Goal: Task Accomplishment & Management: Manage account settings

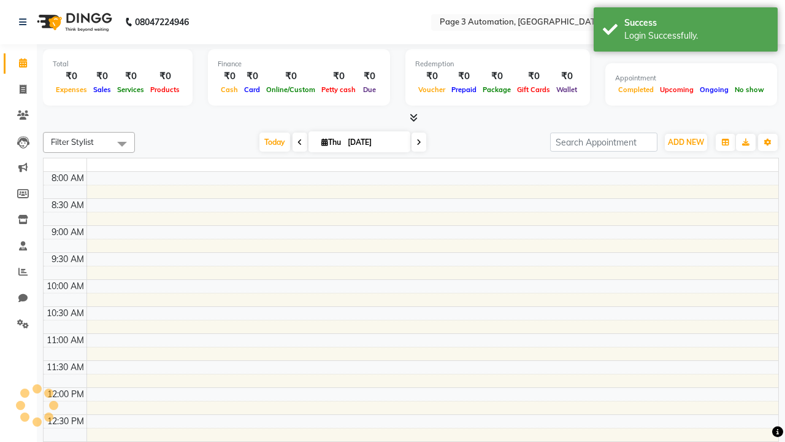
select select "en"
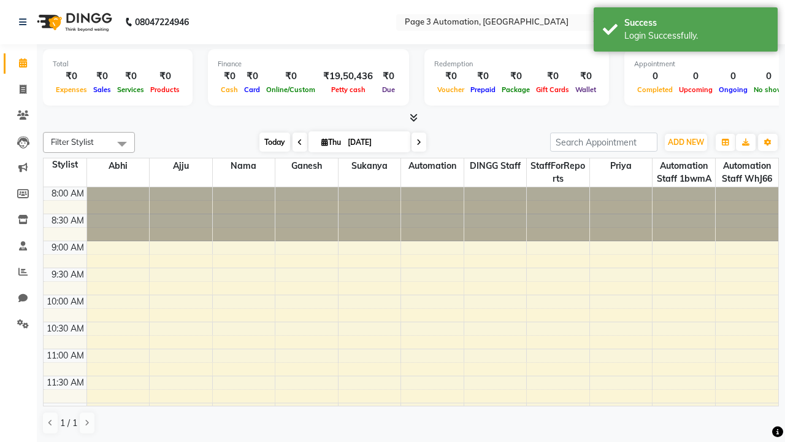
click at [269, 142] on span "Today" at bounding box center [274, 141] width 31 height 19
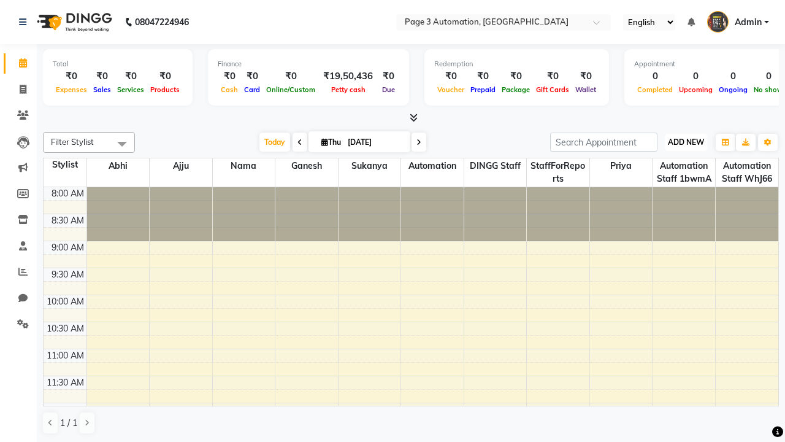
click at [686, 142] on span "ADD NEW" at bounding box center [686, 141] width 36 height 9
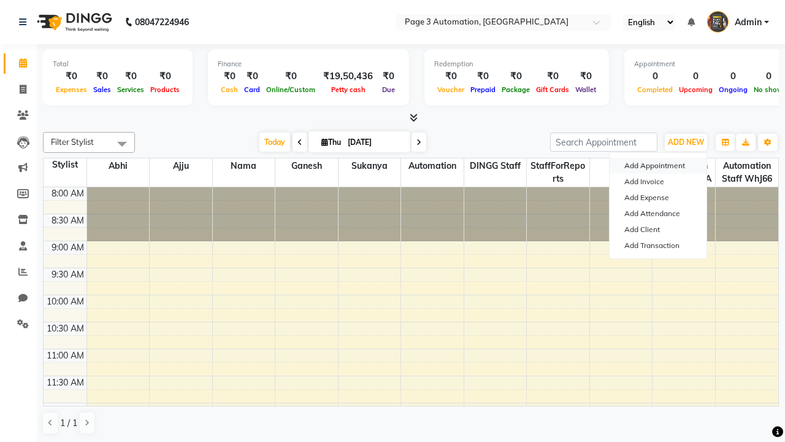
click at [658, 166] on button "Add Appointment" at bounding box center [658, 166] width 97 height 16
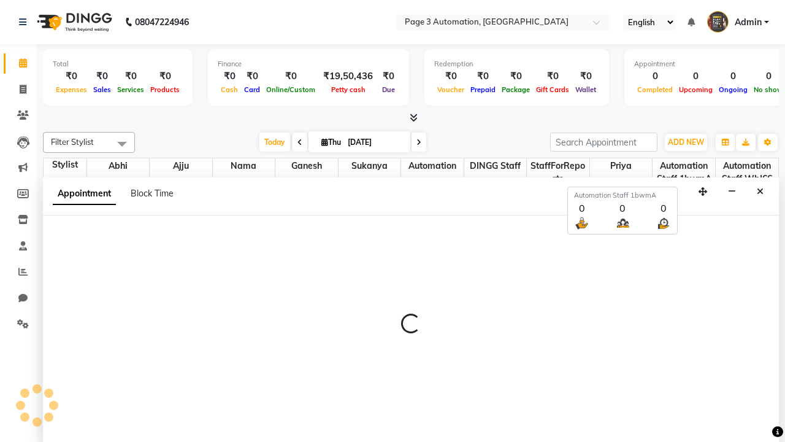
scroll to position [1, 0]
select select "tentative"
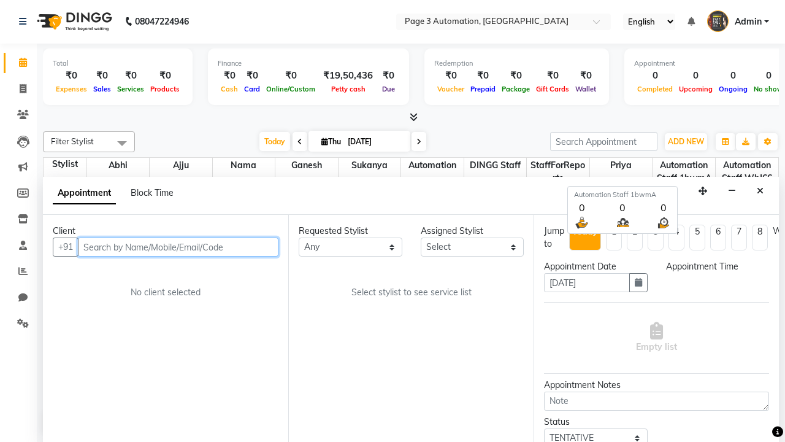
select select "540"
type input "8192346578"
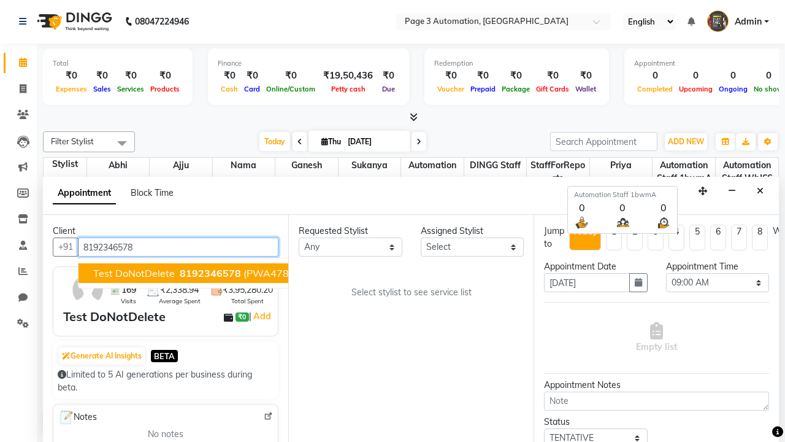
click at [180, 273] on span "8192346578" at bounding box center [210, 273] width 61 height 12
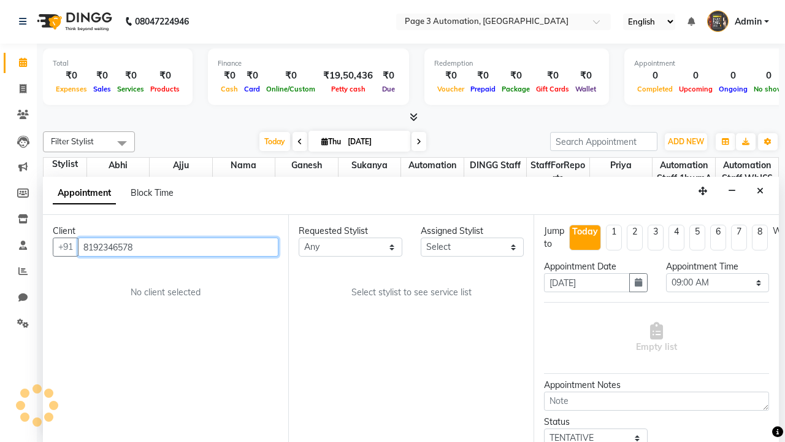
select select "711"
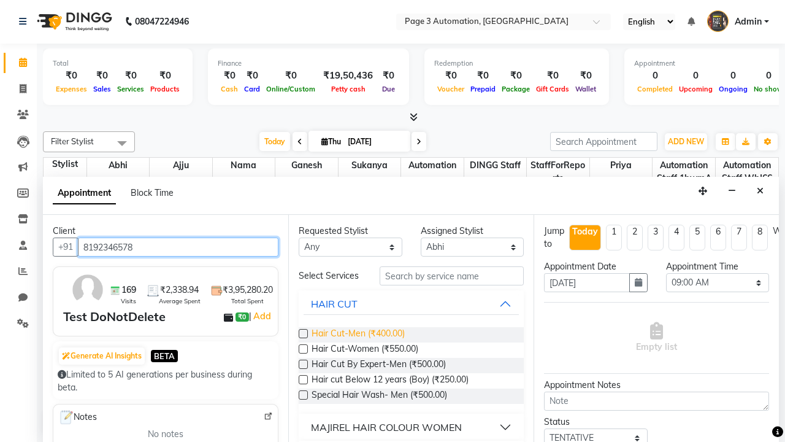
type input "8192346578"
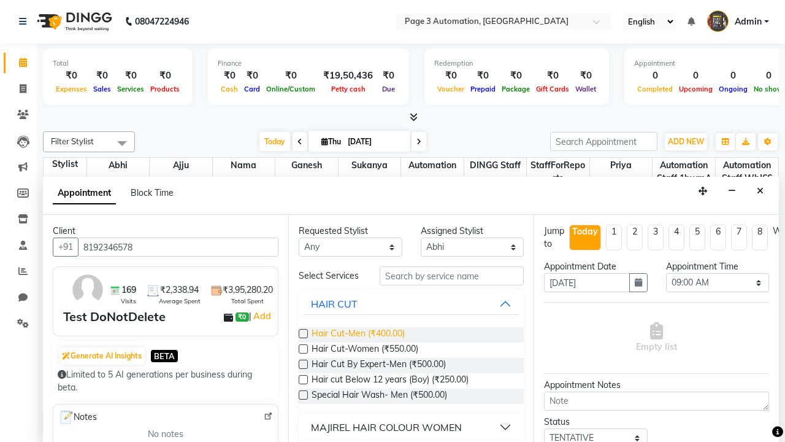
click at [358, 334] on span "Hair Cut-Men (₹400.00)" at bounding box center [358, 334] width 93 height 15
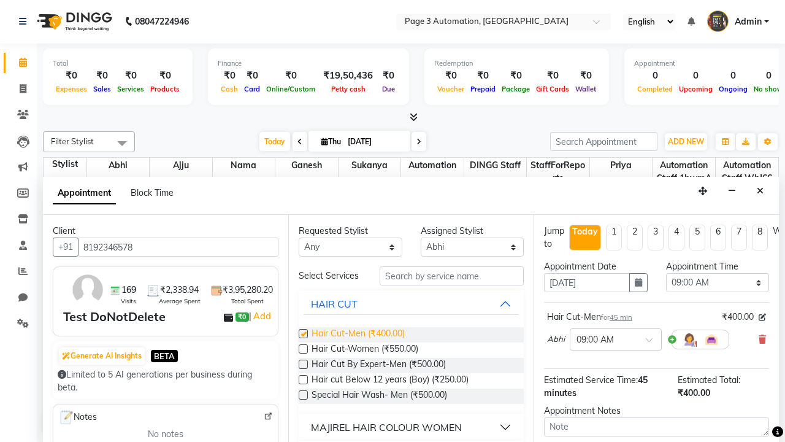
checkbox input "false"
select select "690"
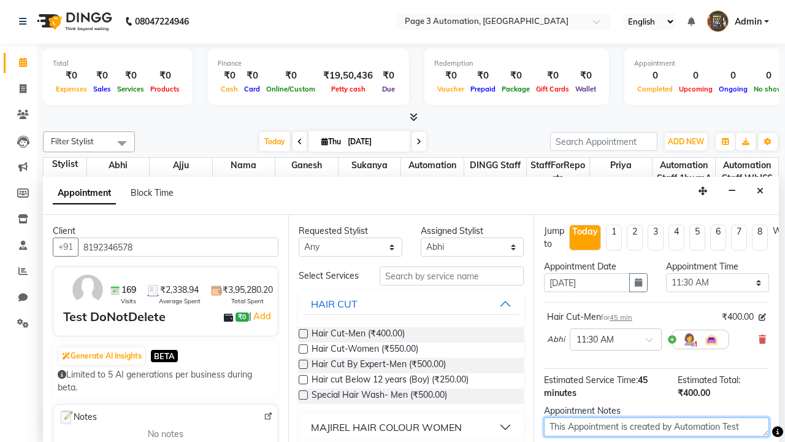
type textarea "This Appointment is created by Automation Test"
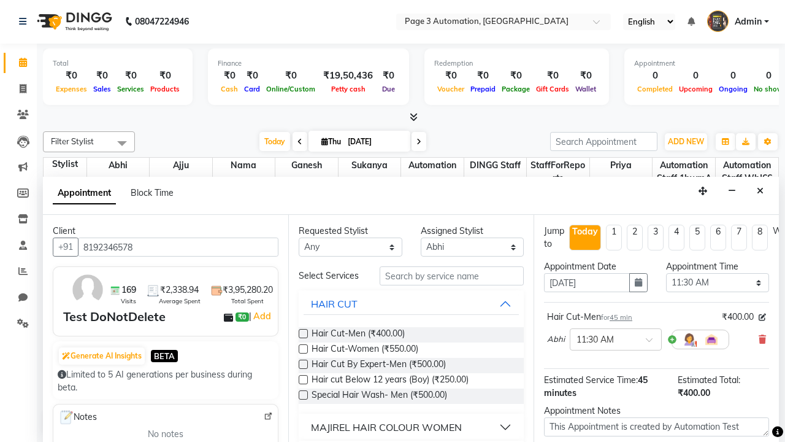
checkbox input "false"
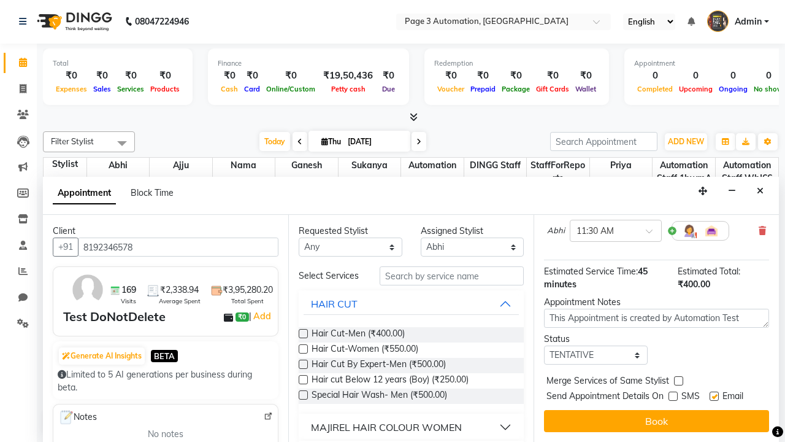
click at [714, 396] on label at bounding box center [714, 395] width 9 height 9
click at [714, 396] on input "checkbox" at bounding box center [714, 397] width 8 height 8
checkbox input "false"
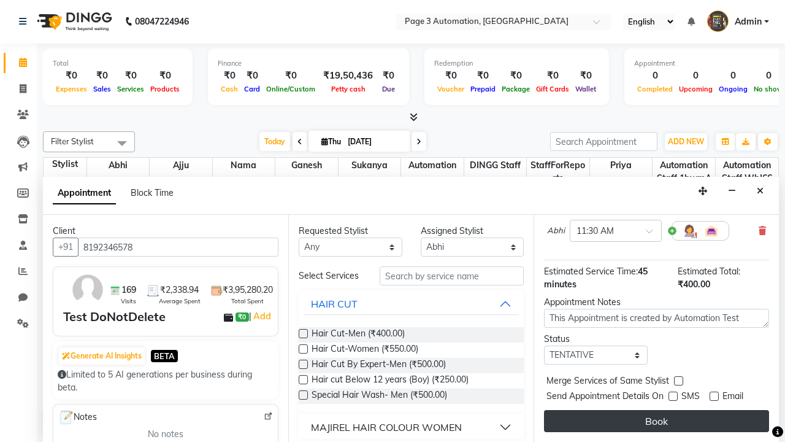
click at [656, 421] on button "Book" at bounding box center [656, 421] width 225 height 22
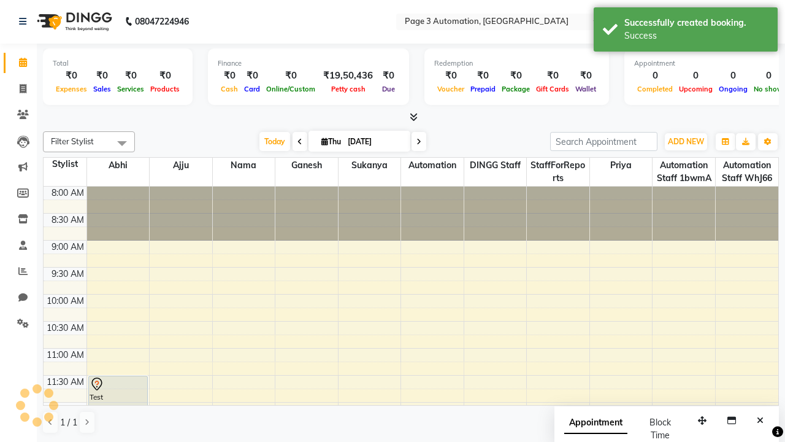
scroll to position [0, 0]
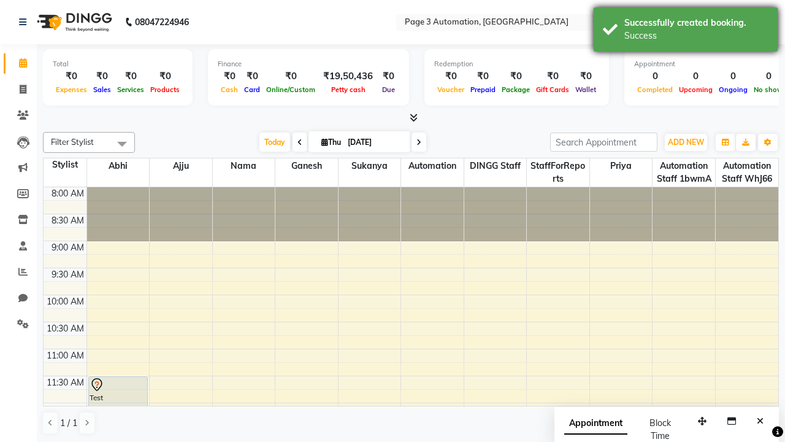
click at [686, 31] on div "Success" at bounding box center [696, 35] width 144 height 13
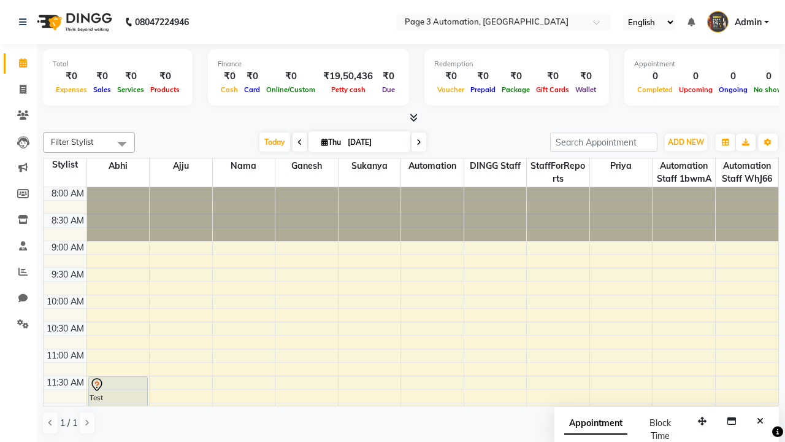
click at [122, 144] on span at bounding box center [122, 143] width 25 height 23
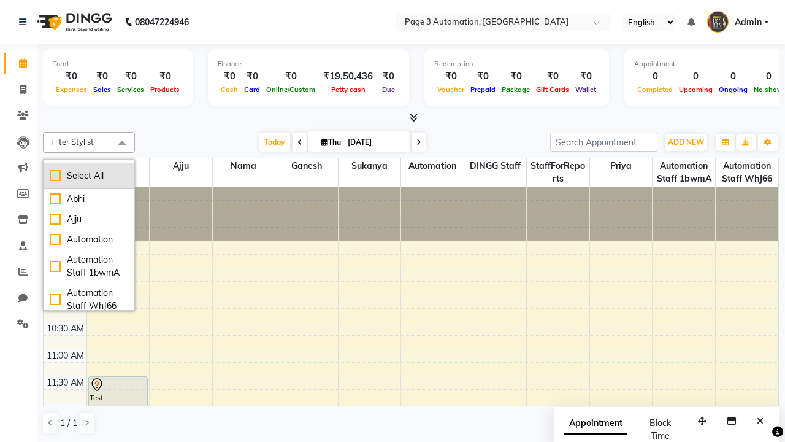
click at [89, 175] on div "Select All" at bounding box center [89, 175] width 79 height 13
checkbox input "true"
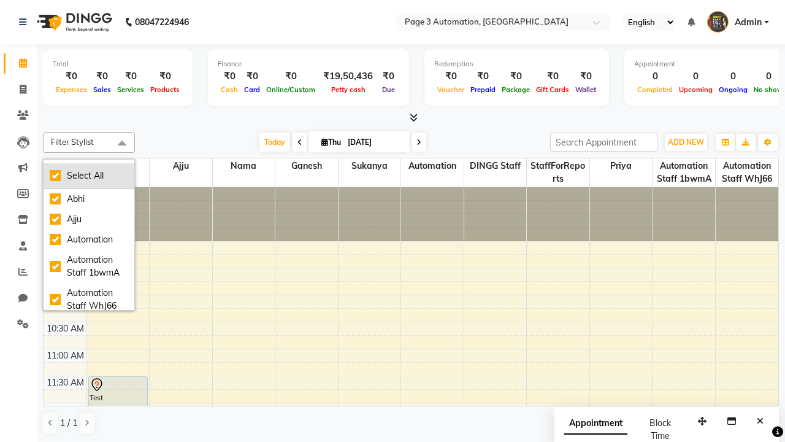
checkbox input "true"
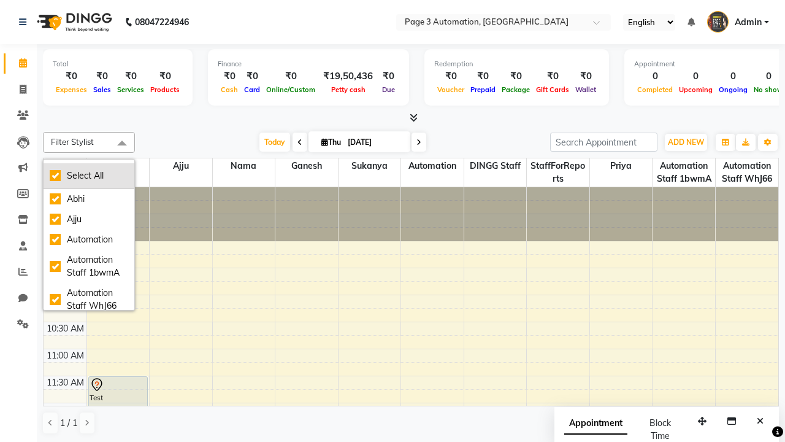
checkbox input "true"
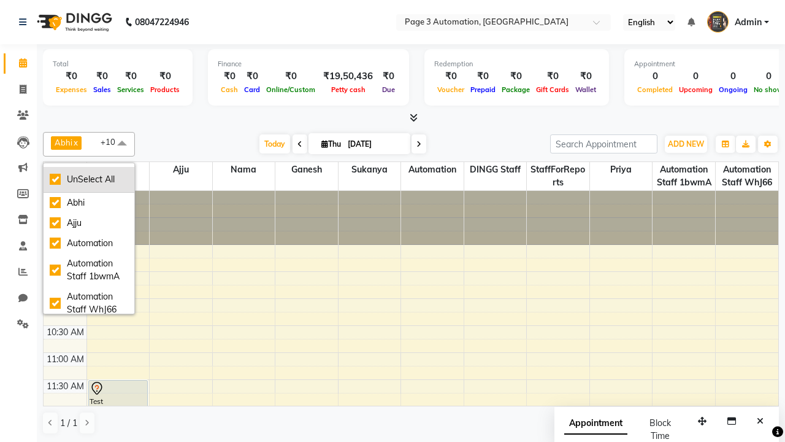
click at [89, 179] on div "UnSelect All" at bounding box center [89, 179] width 79 height 13
checkbox input "false"
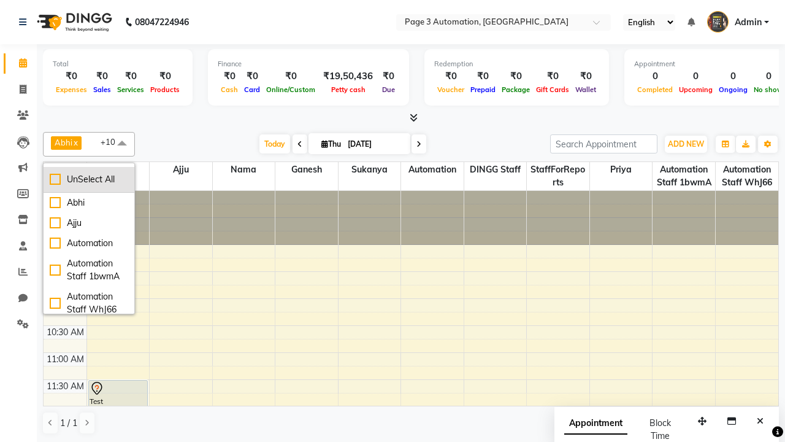
checkbox input "false"
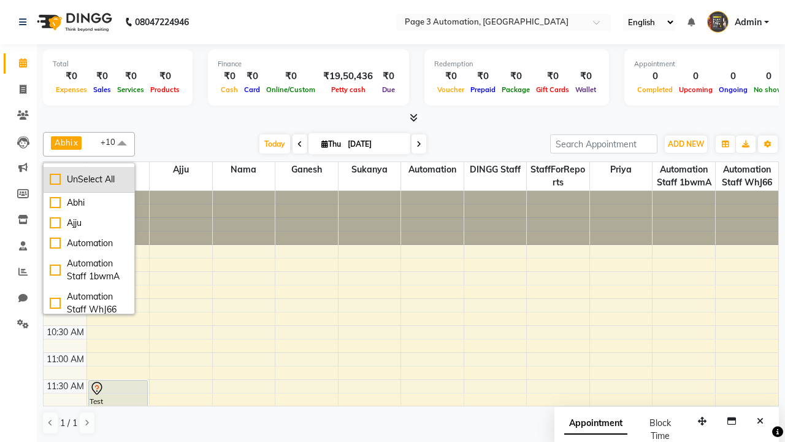
checkbox input "false"
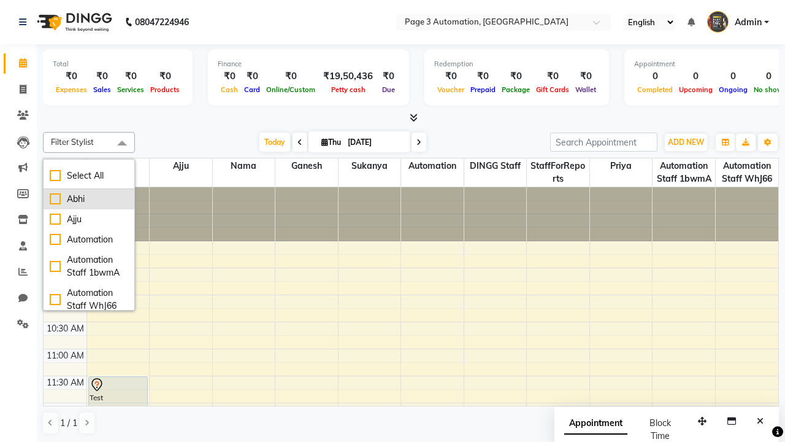
click at [89, 199] on div "Abhi" at bounding box center [89, 199] width 79 height 13
checkbox input "true"
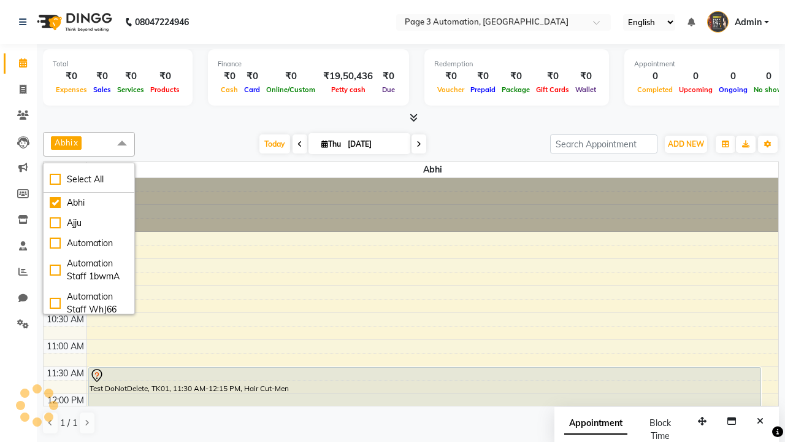
click at [122, 144] on span at bounding box center [122, 143] width 25 height 23
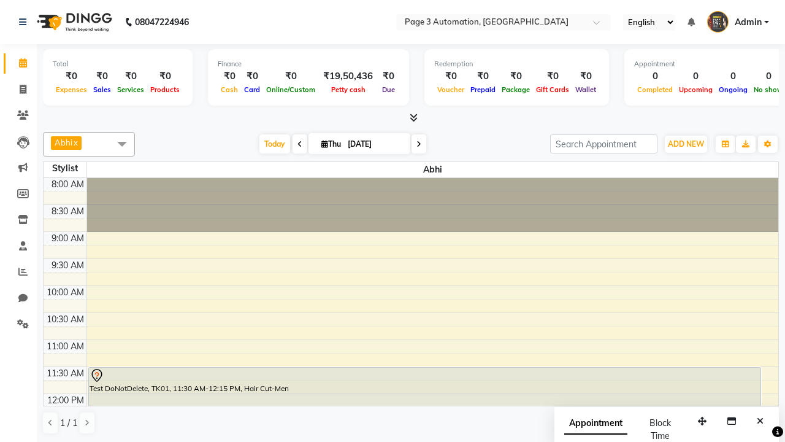
scroll to position [1, 0]
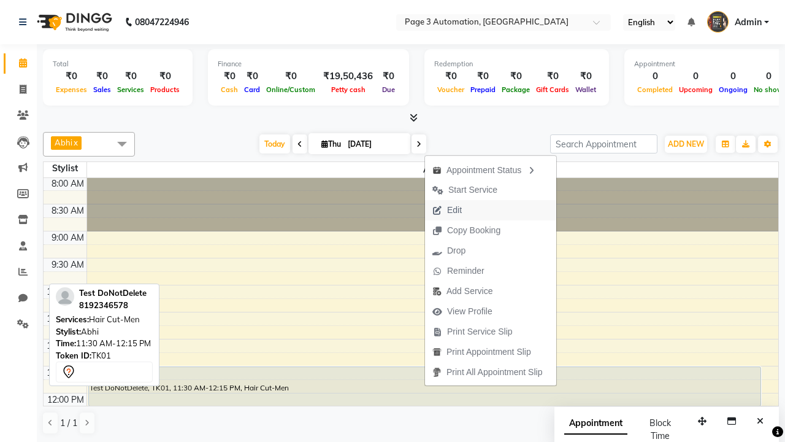
click at [493, 210] on button "Edit" at bounding box center [490, 210] width 131 height 20
select select "tentative"
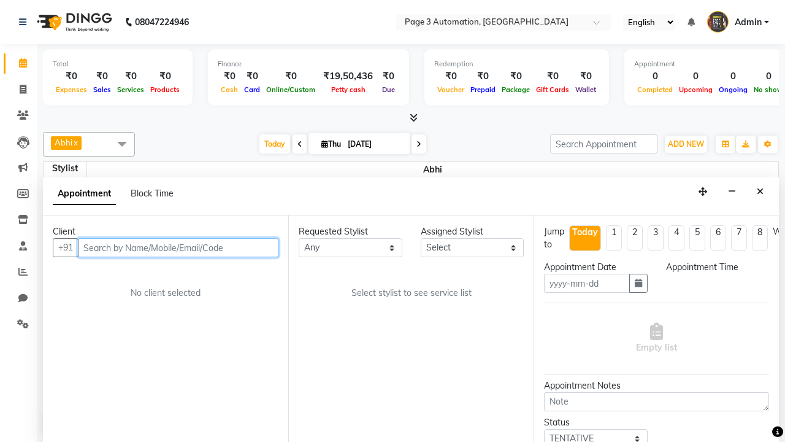
select select "711"
type input "[DATE]"
type textarea "This Appointment is created by Automation Test"
select select "690"
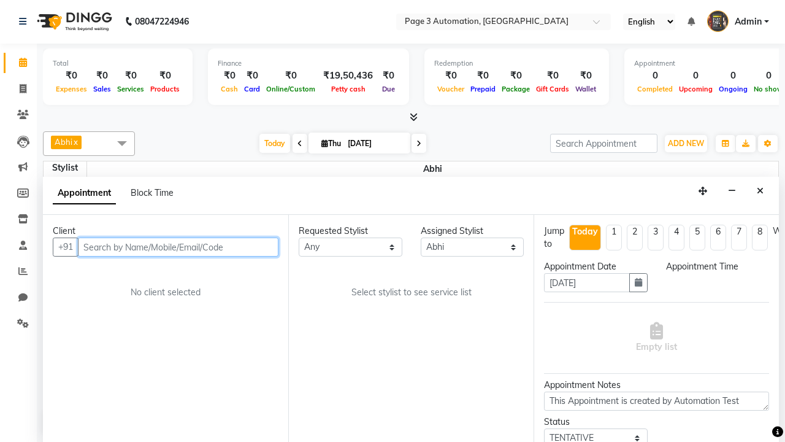
select select "1039"
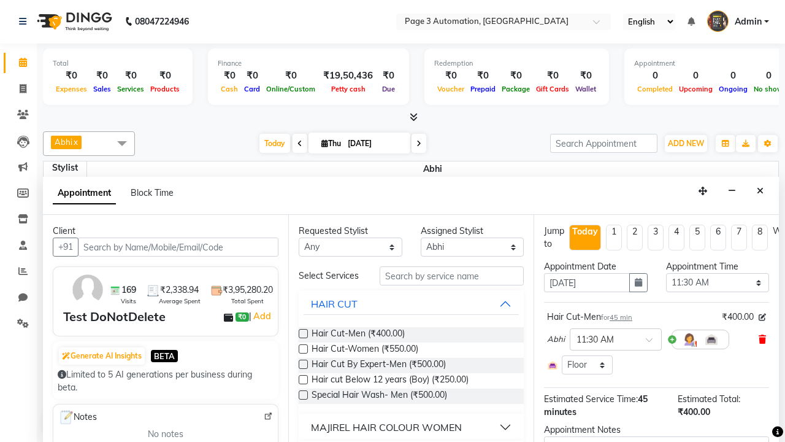
click at [762, 339] on icon at bounding box center [762, 339] width 7 height 9
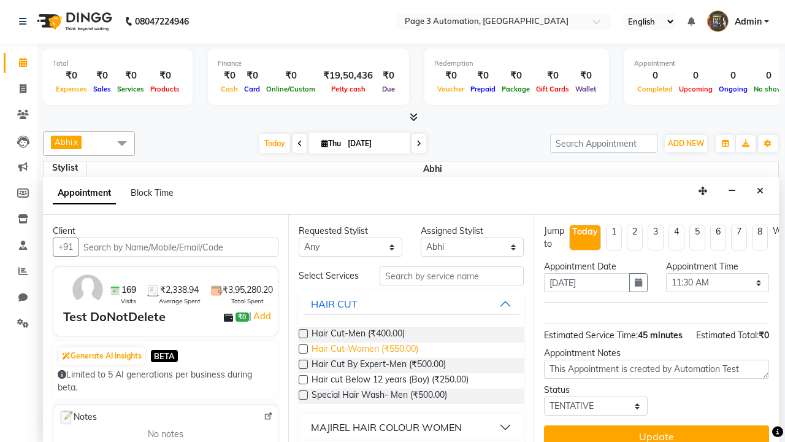
click at [364, 350] on span "Hair Cut-Women (₹550.00)" at bounding box center [365, 349] width 107 height 15
checkbox input "true"
type textarea "Update Appointment"
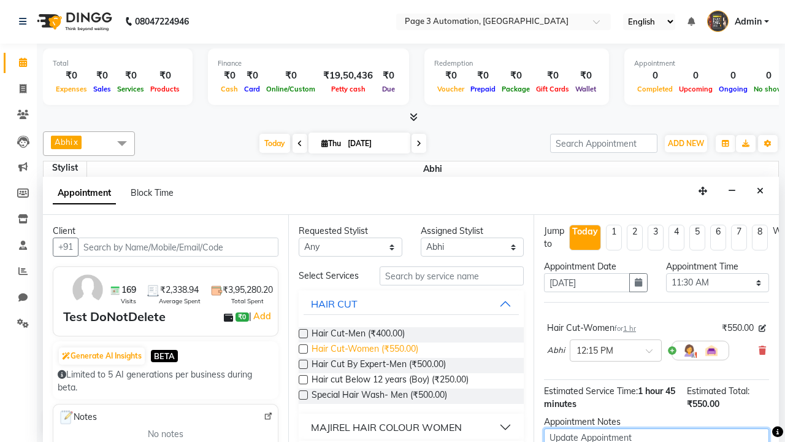
checkbox input "false"
type textarea "Update Appointment"
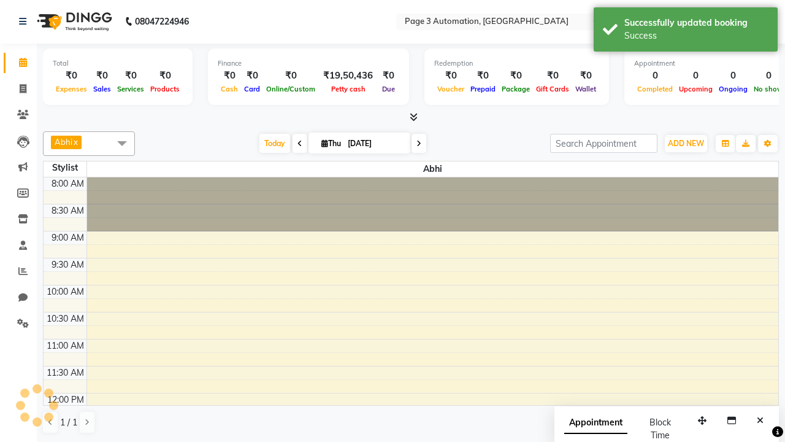
scroll to position [0, 0]
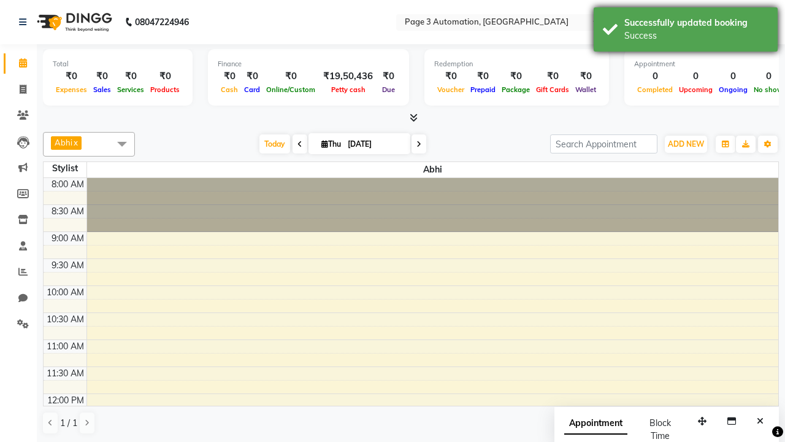
click at [686, 31] on div "Success" at bounding box center [696, 35] width 144 height 13
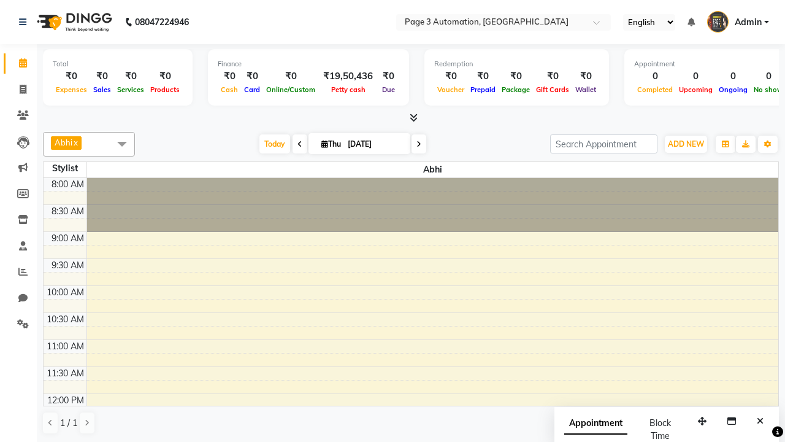
click at [122, 144] on span at bounding box center [122, 143] width 25 height 23
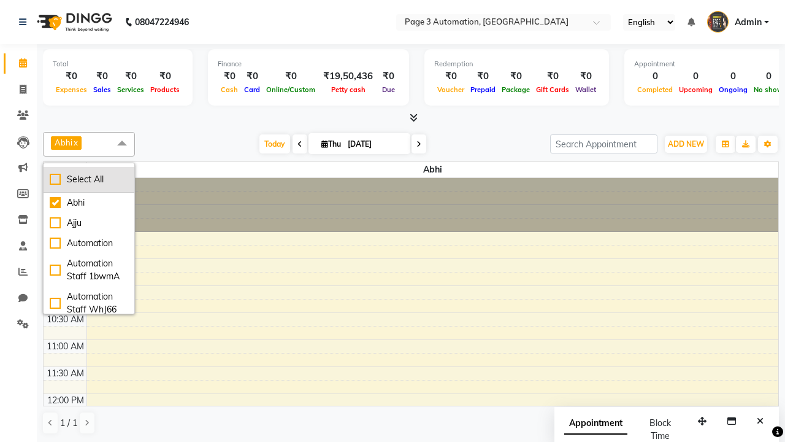
click at [89, 179] on div "Select All" at bounding box center [89, 179] width 79 height 13
checkbox input "true"
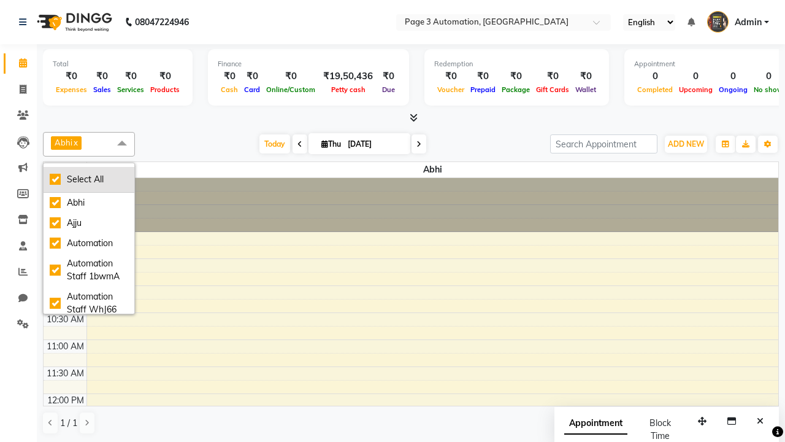
checkbox input "true"
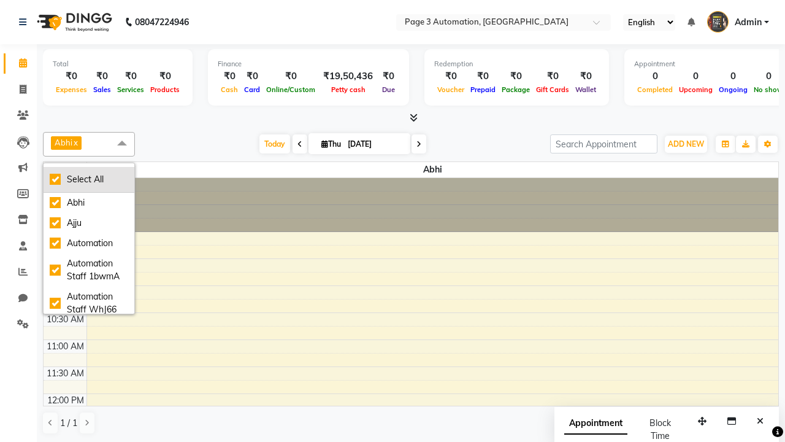
checkbox input "true"
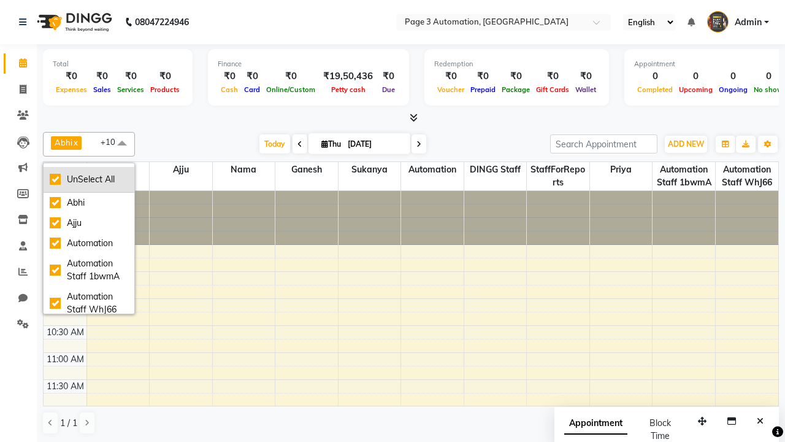
click at [89, 179] on div "UnSelect All" at bounding box center [89, 179] width 79 height 13
checkbox input "false"
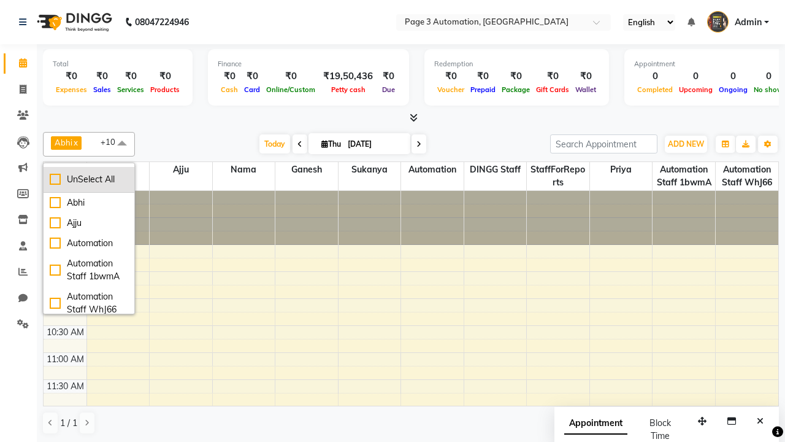
checkbox input "false"
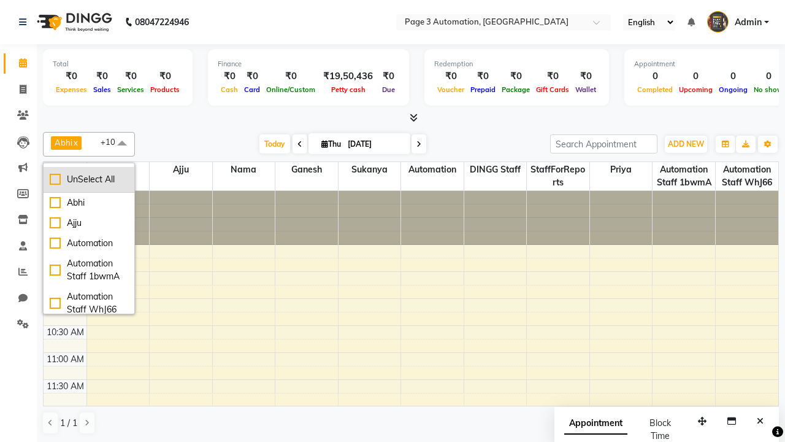
checkbox input "false"
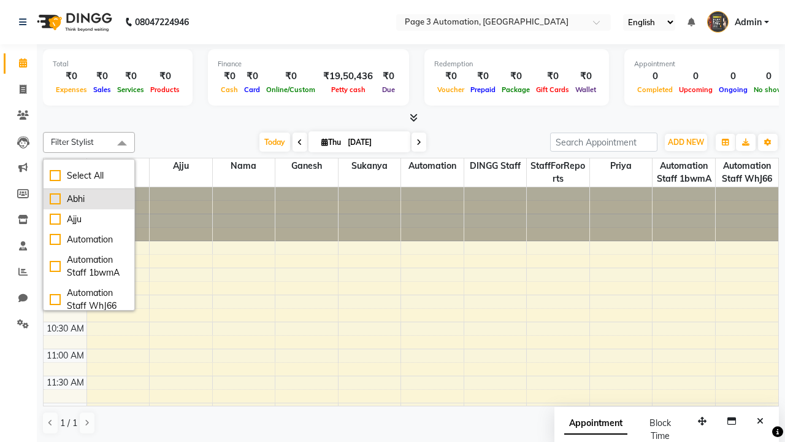
click at [89, 199] on div "Abhi" at bounding box center [89, 199] width 79 height 13
checkbox input "true"
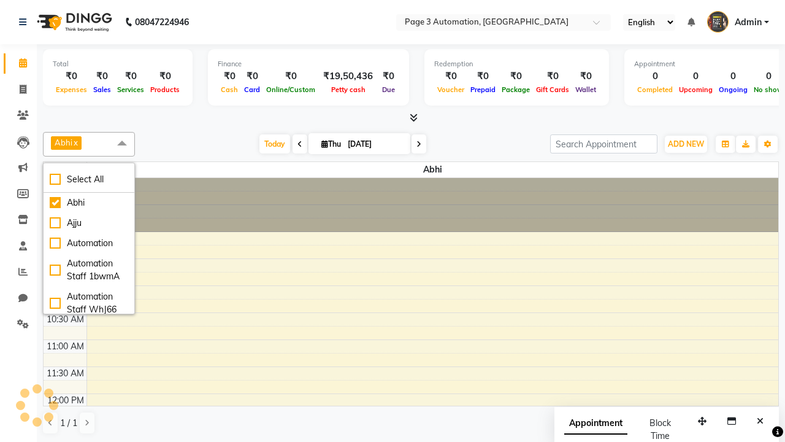
click at [122, 144] on span at bounding box center [122, 143] width 25 height 23
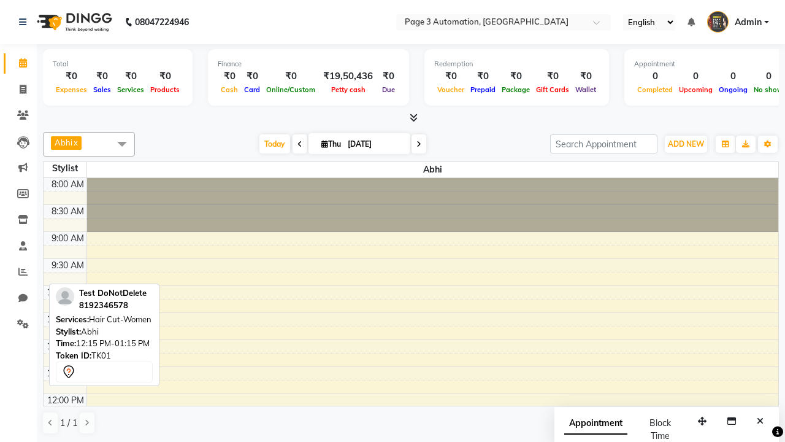
scroll to position [142, 0]
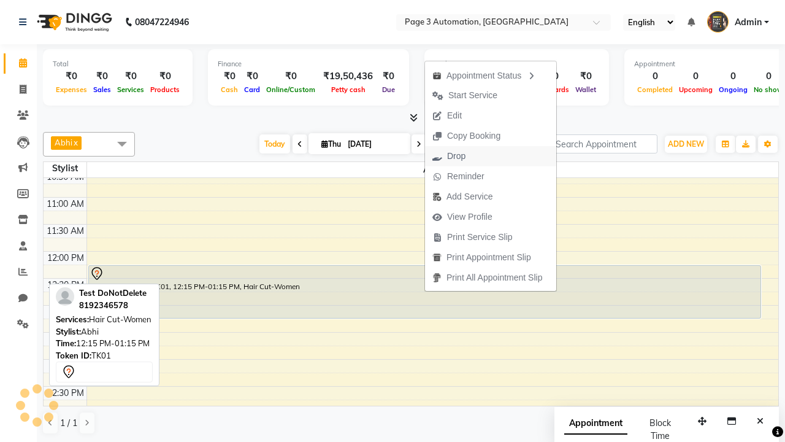
click at [493, 156] on button "Drop" at bounding box center [490, 156] width 131 height 20
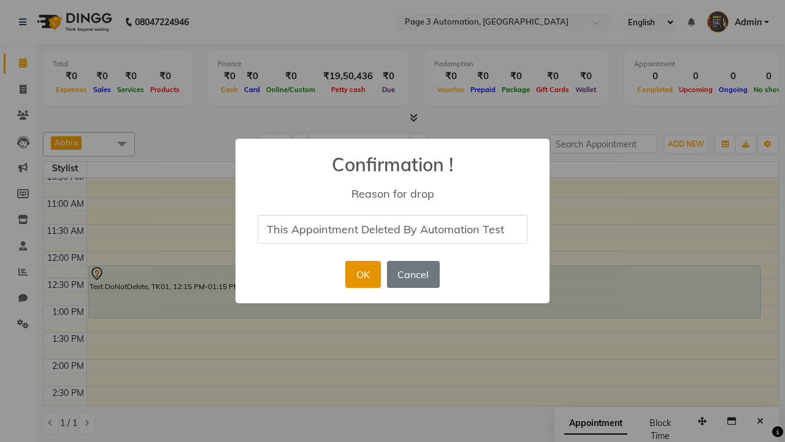
type input "This Appointment Deleted By Automation Test"
click at [363, 274] on button "OK" at bounding box center [362, 274] width 35 height 27
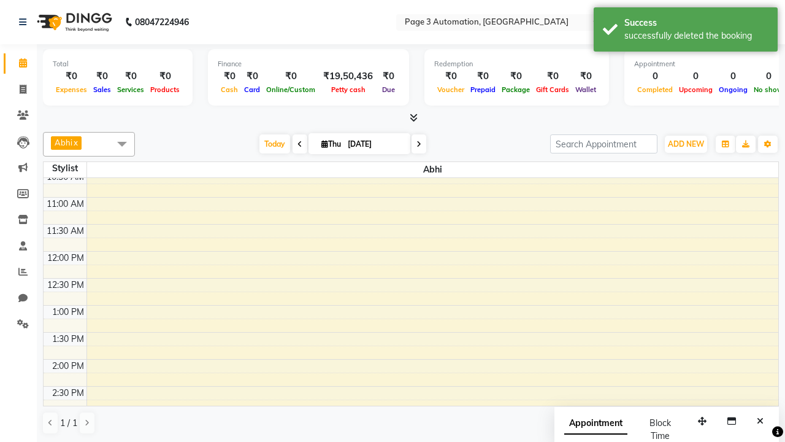
click at [686, 31] on div "successfully deleted the booking" at bounding box center [696, 35] width 144 height 13
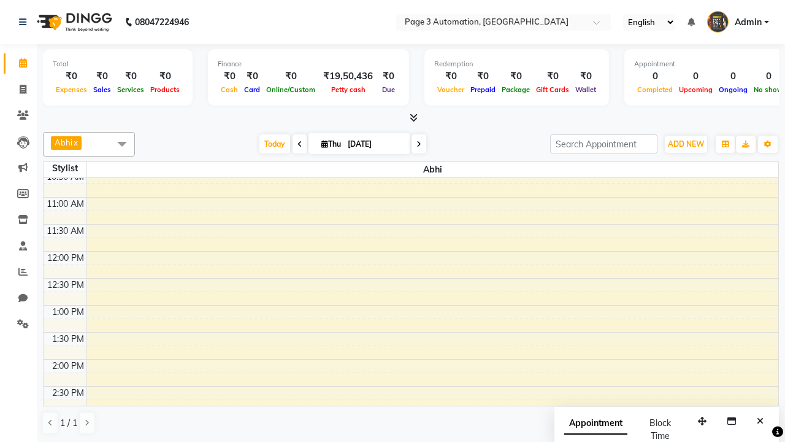
click at [122, 144] on span at bounding box center [122, 143] width 25 height 23
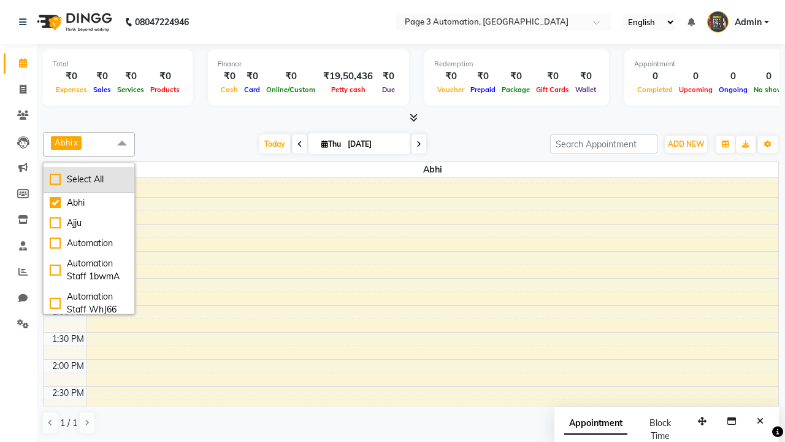
click at [89, 179] on div "Select All" at bounding box center [89, 179] width 79 height 13
checkbox input "true"
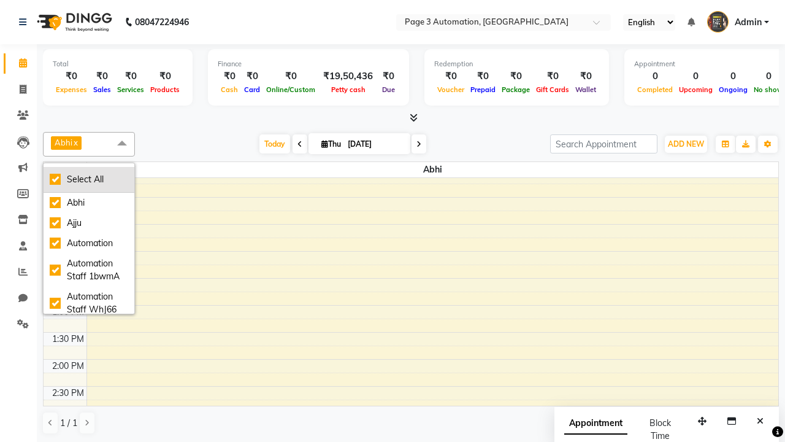
checkbox input "true"
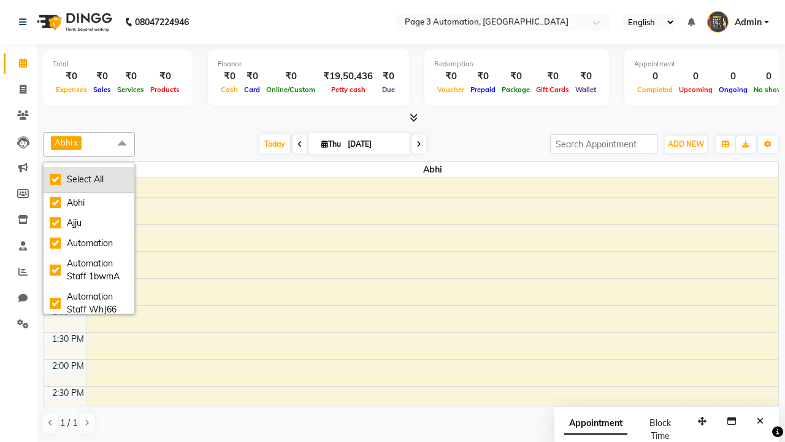
checkbox input "true"
